Goal: Task Accomplishment & Management: Manage account settings

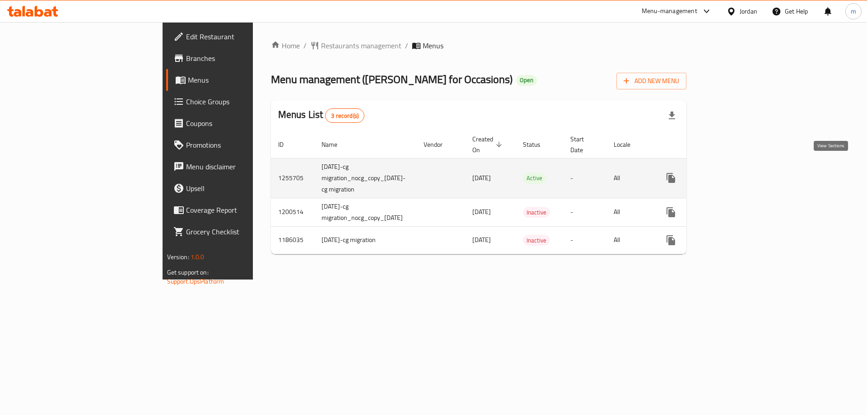
click at [741, 172] on icon "enhanced table" at bounding box center [736, 177] width 11 height 11
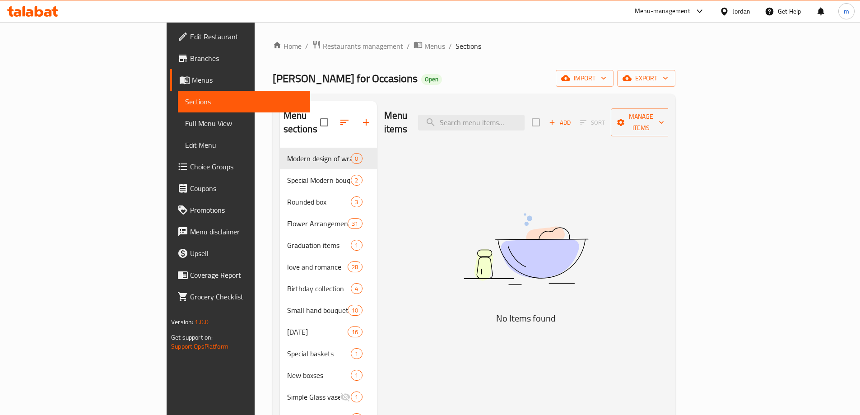
click at [190, 163] on span "Choice Groups" at bounding box center [246, 166] width 113 height 11
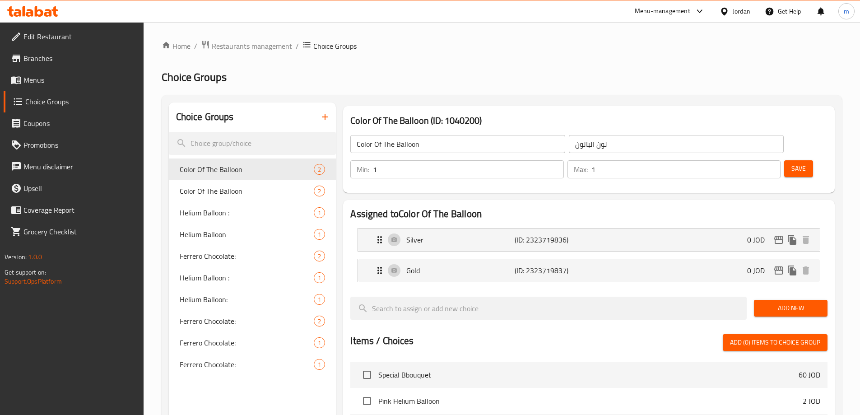
click at [51, 79] on span "Menus" at bounding box center [79, 80] width 113 height 11
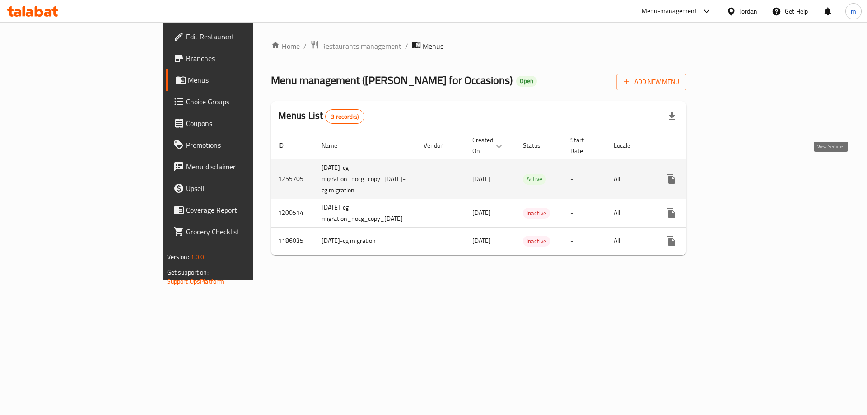
click at [740, 175] on icon "enhanced table" at bounding box center [736, 179] width 8 height 8
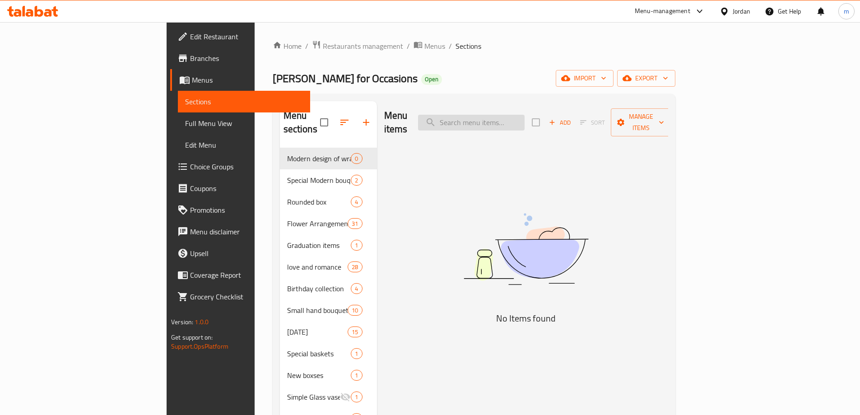
click at [525, 115] on input "search" at bounding box center [471, 123] width 107 height 16
paste input "New White Box 1"
type input "New White Box 1"
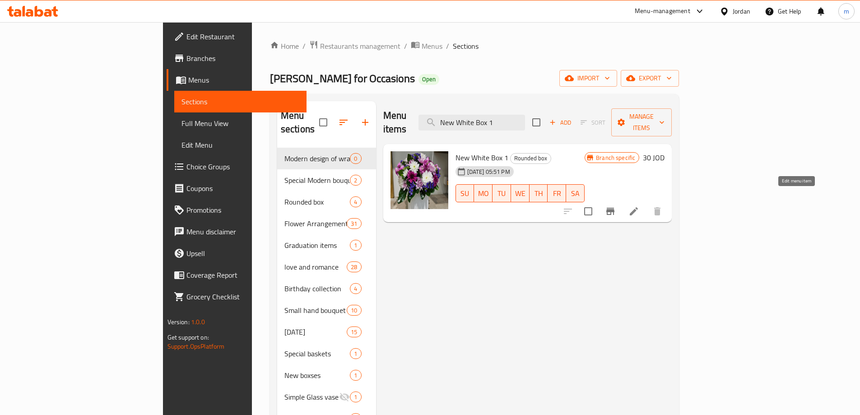
click at [639, 206] on icon at bounding box center [634, 211] width 11 height 11
